Goal: Find specific page/section: Find specific page/section

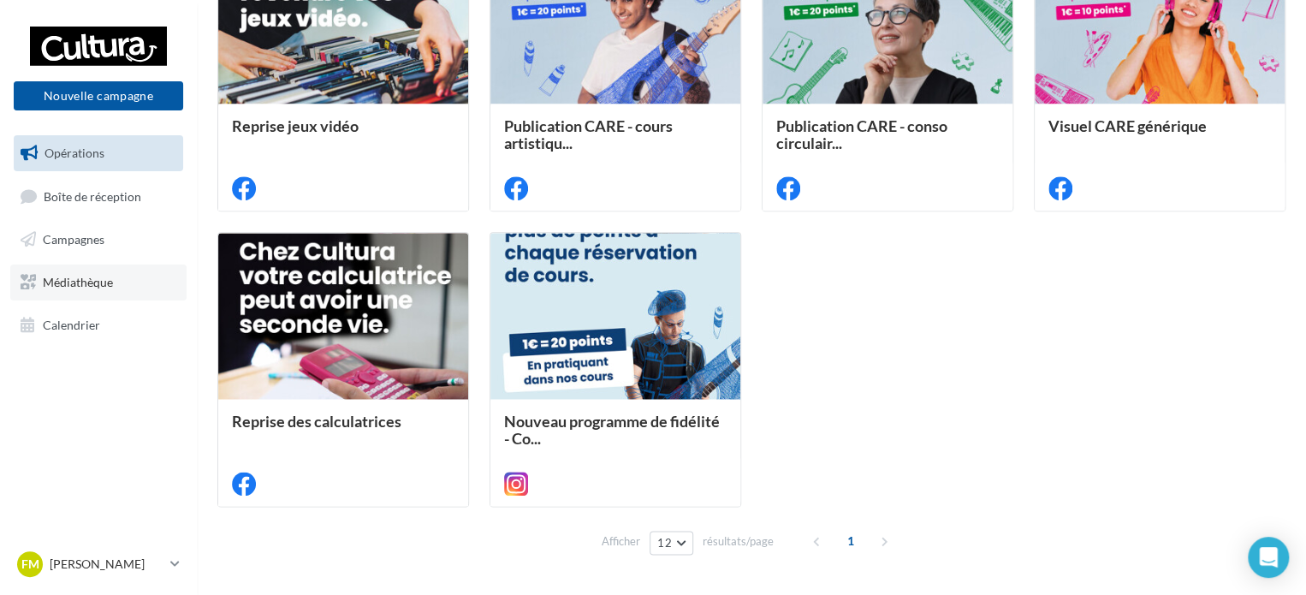
scroll to position [770, 0]
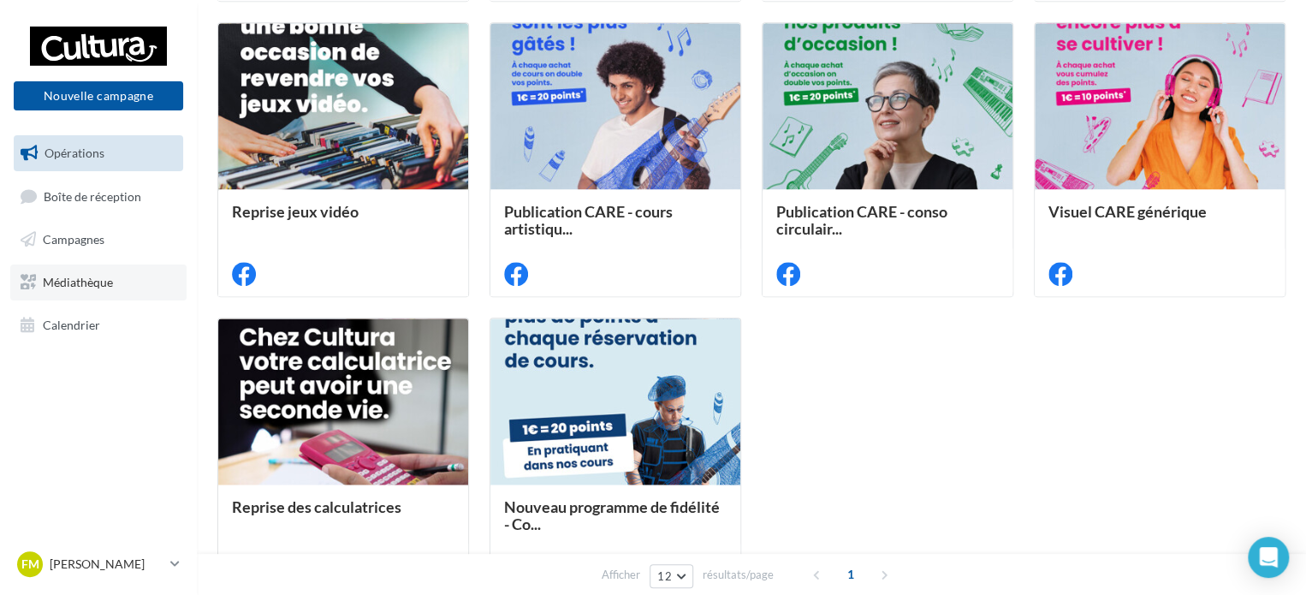
click at [118, 283] on link "Médiathèque" at bounding box center [98, 282] width 176 height 36
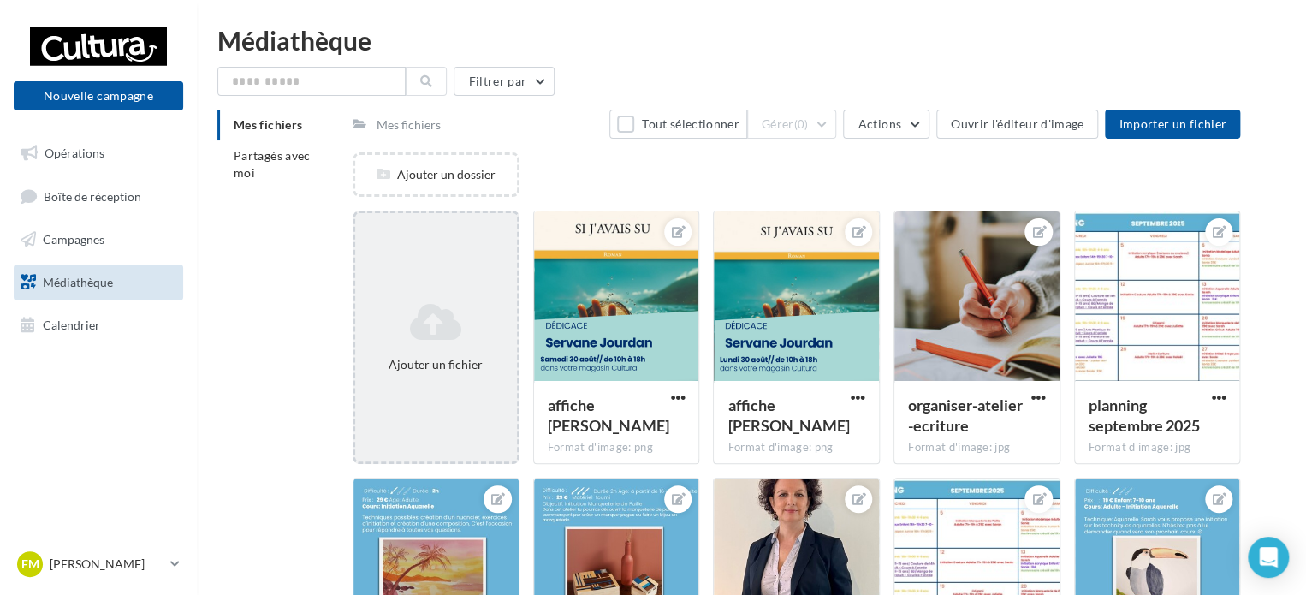
click at [389, 295] on div "Ajouter un fichier" at bounding box center [436, 337] width 162 height 86
click at [402, 310] on icon at bounding box center [436, 321] width 148 height 41
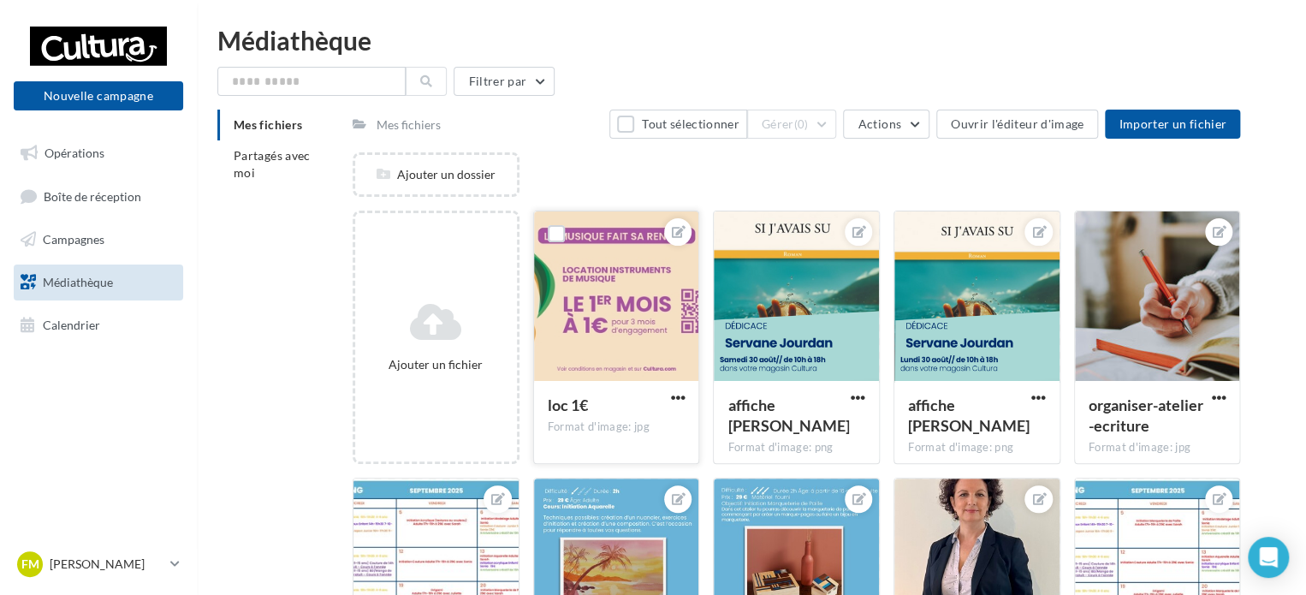
drag, startPoint x: 628, startPoint y: 300, endPoint x: 634, endPoint y: 346, distance: 45.7
click at [634, 346] on div at bounding box center [616, 296] width 165 height 171
